Goal: Task Accomplishment & Management: Use online tool/utility

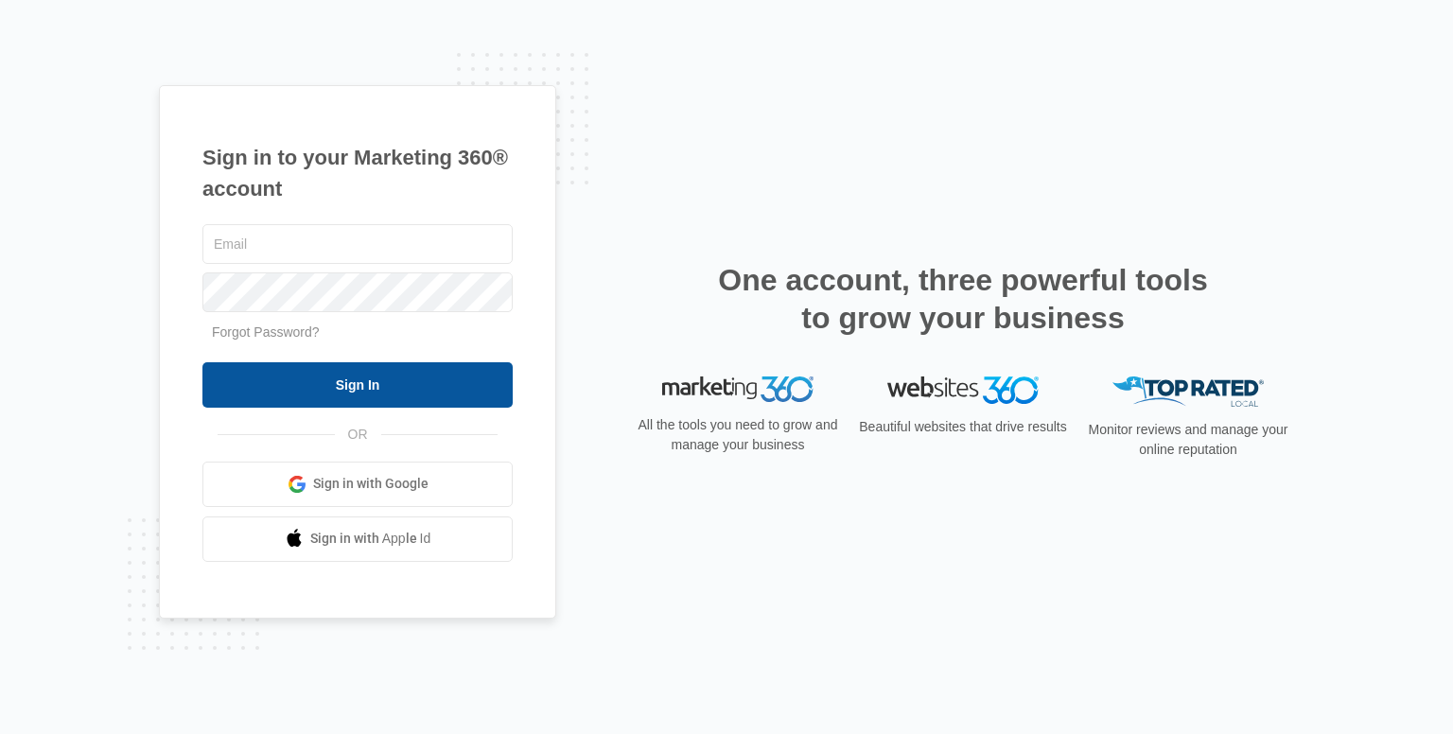
type input "[EMAIL_ADDRESS][DOMAIN_NAME]"
click at [378, 388] on input "Sign In" at bounding box center [357, 384] width 310 height 45
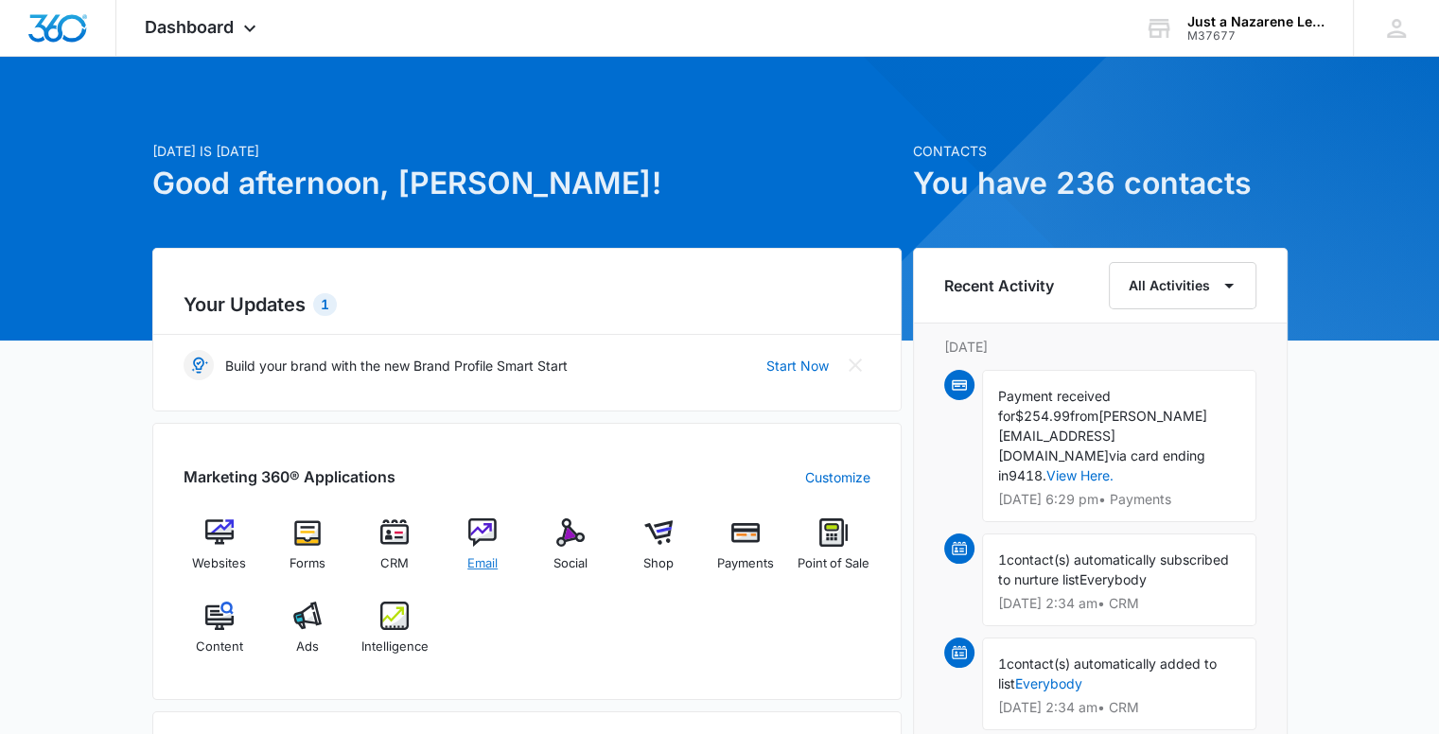
click at [481, 569] on span "Email" at bounding box center [482, 563] width 30 height 19
